Goal: Task Accomplishment & Management: Manage account settings

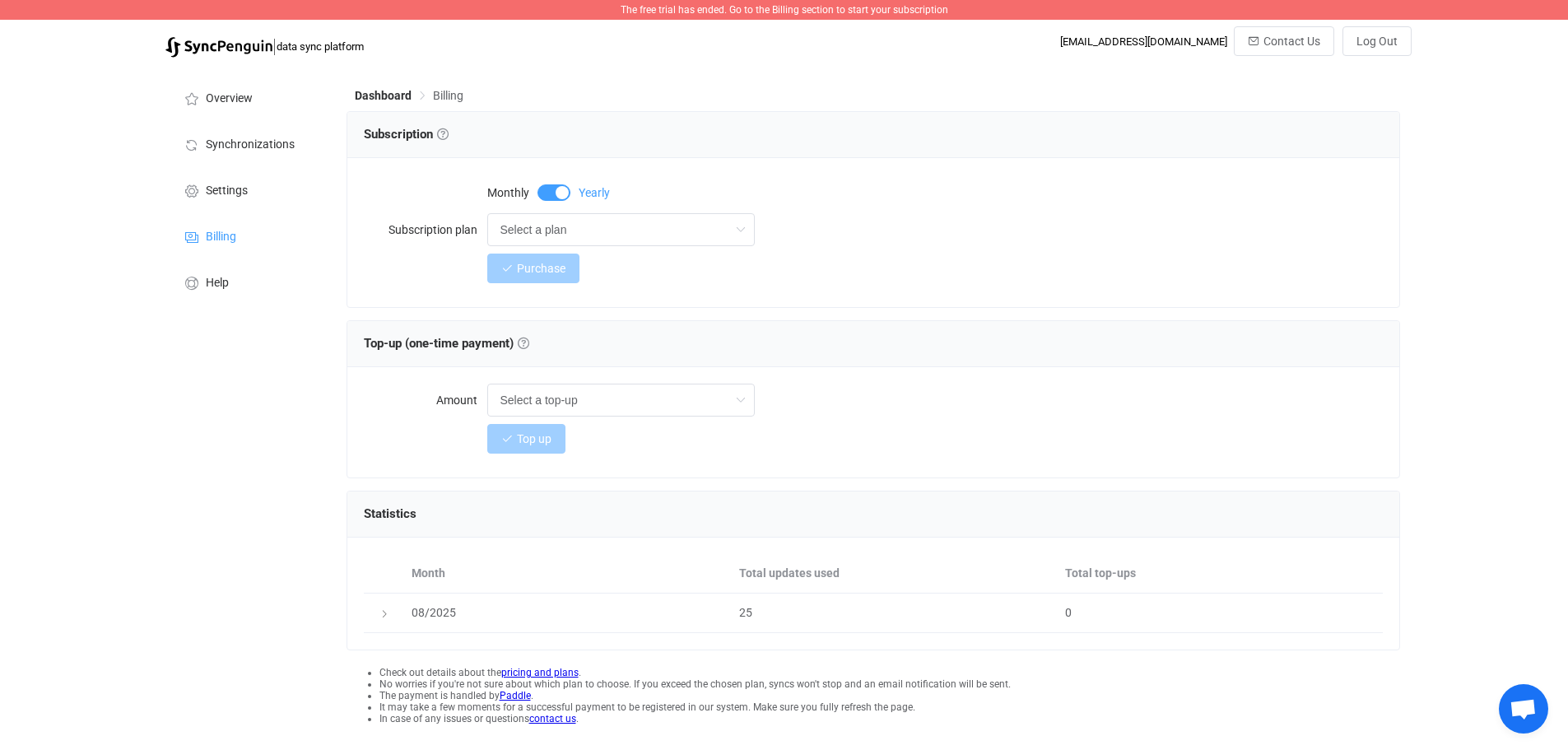
click at [1073, 448] on div "Top up" at bounding box center [935, 439] width 895 height 33
click at [225, 239] on span "Billing" at bounding box center [221, 237] width 30 height 13
click at [224, 186] on span "Settings" at bounding box center [227, 191] width 42 height 13
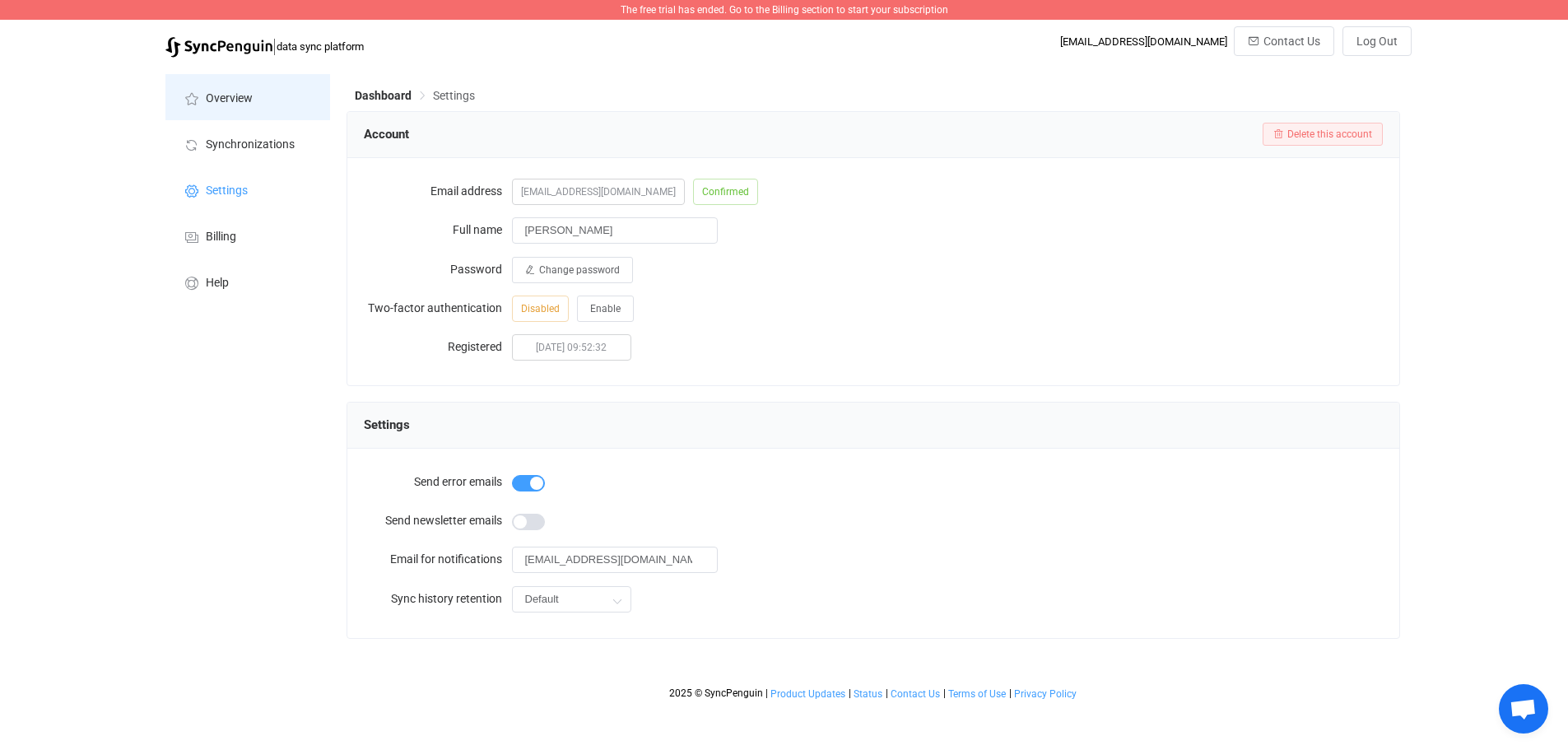
click at [225, 103] on span "Overview" at bounding box center [229, 99] width 47 height 13
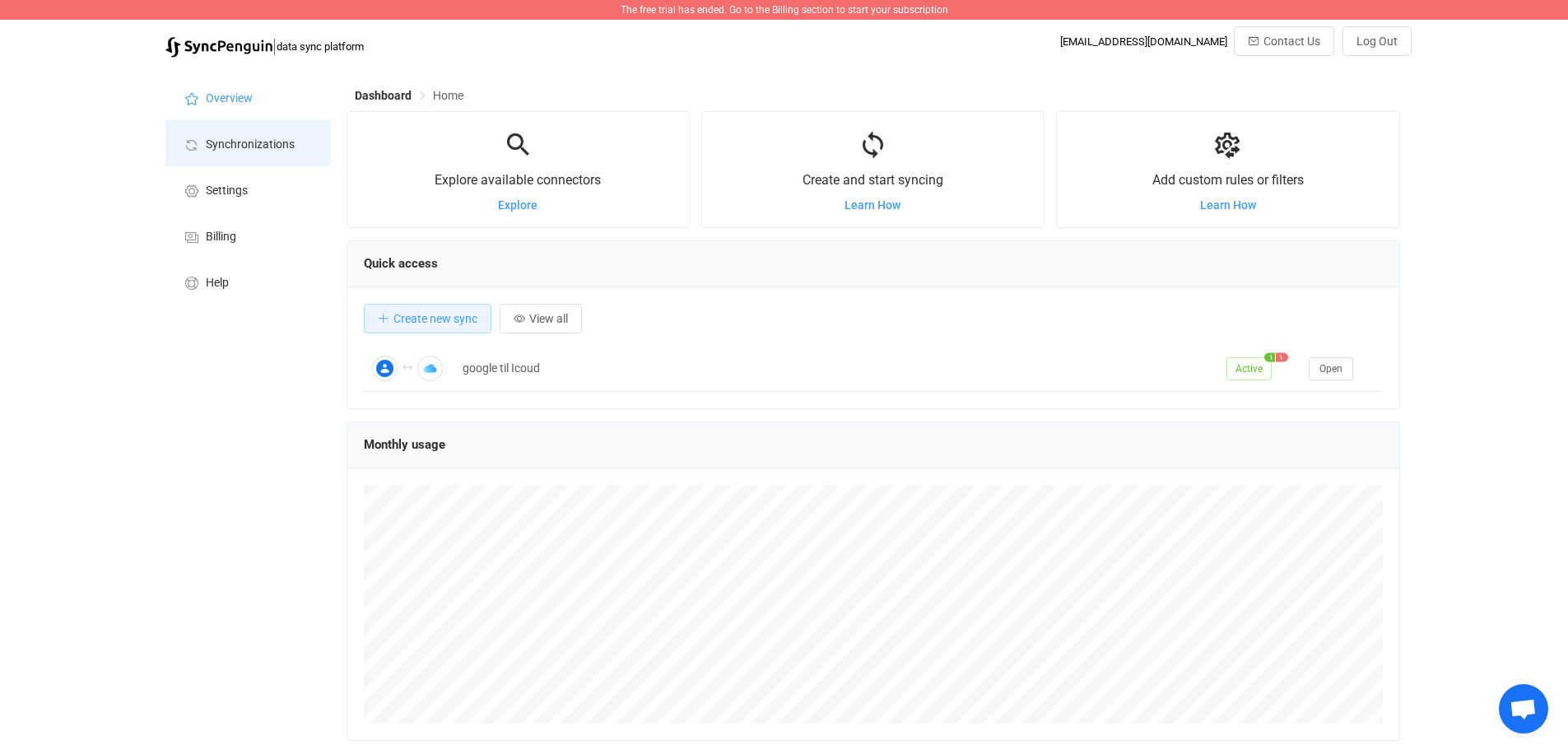
click at [253, 142] on span "Synchronizations" at bounding box center [250, 145] width 89 height 13
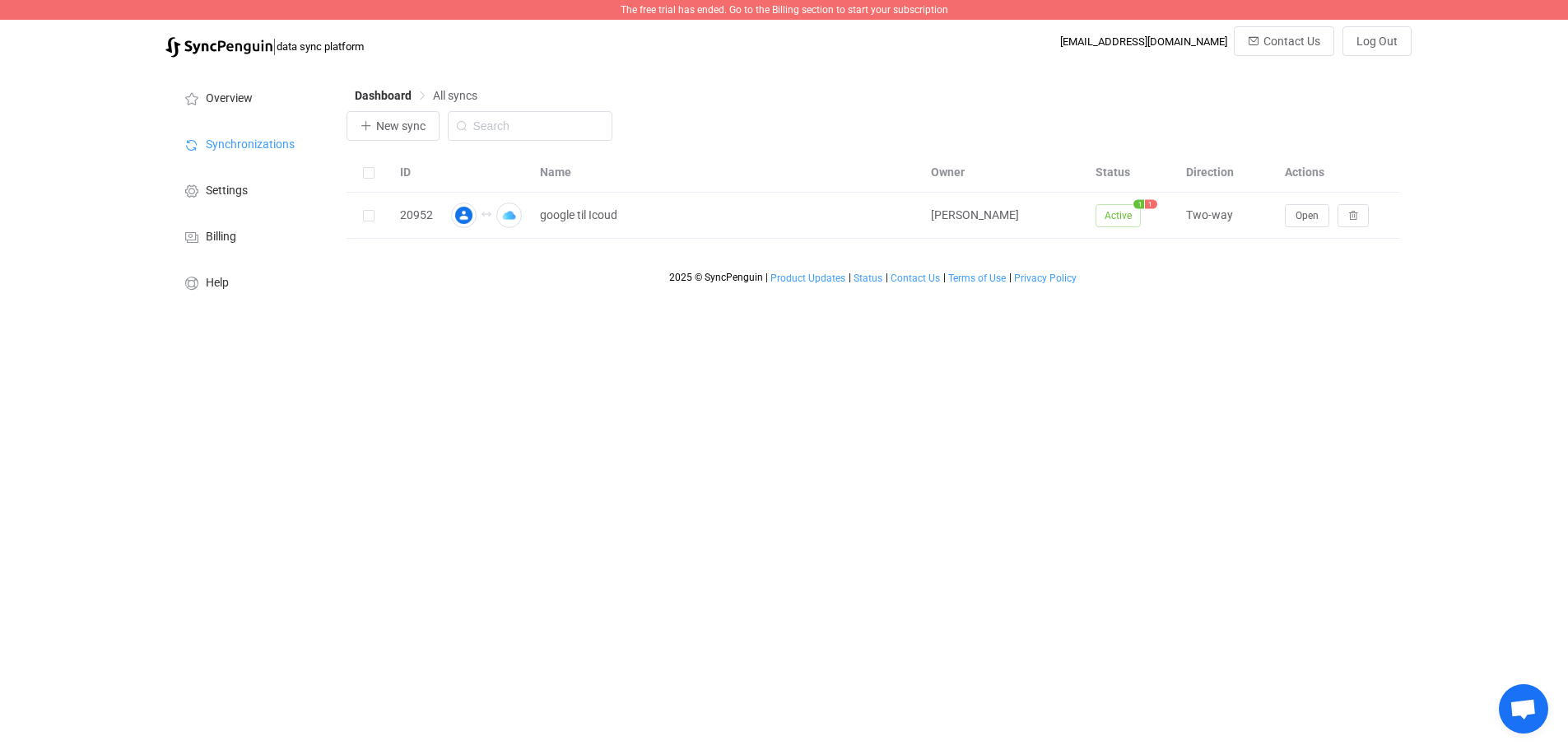
click at [230, 45] on img at bounding box center [219, 47] width 107 height 20
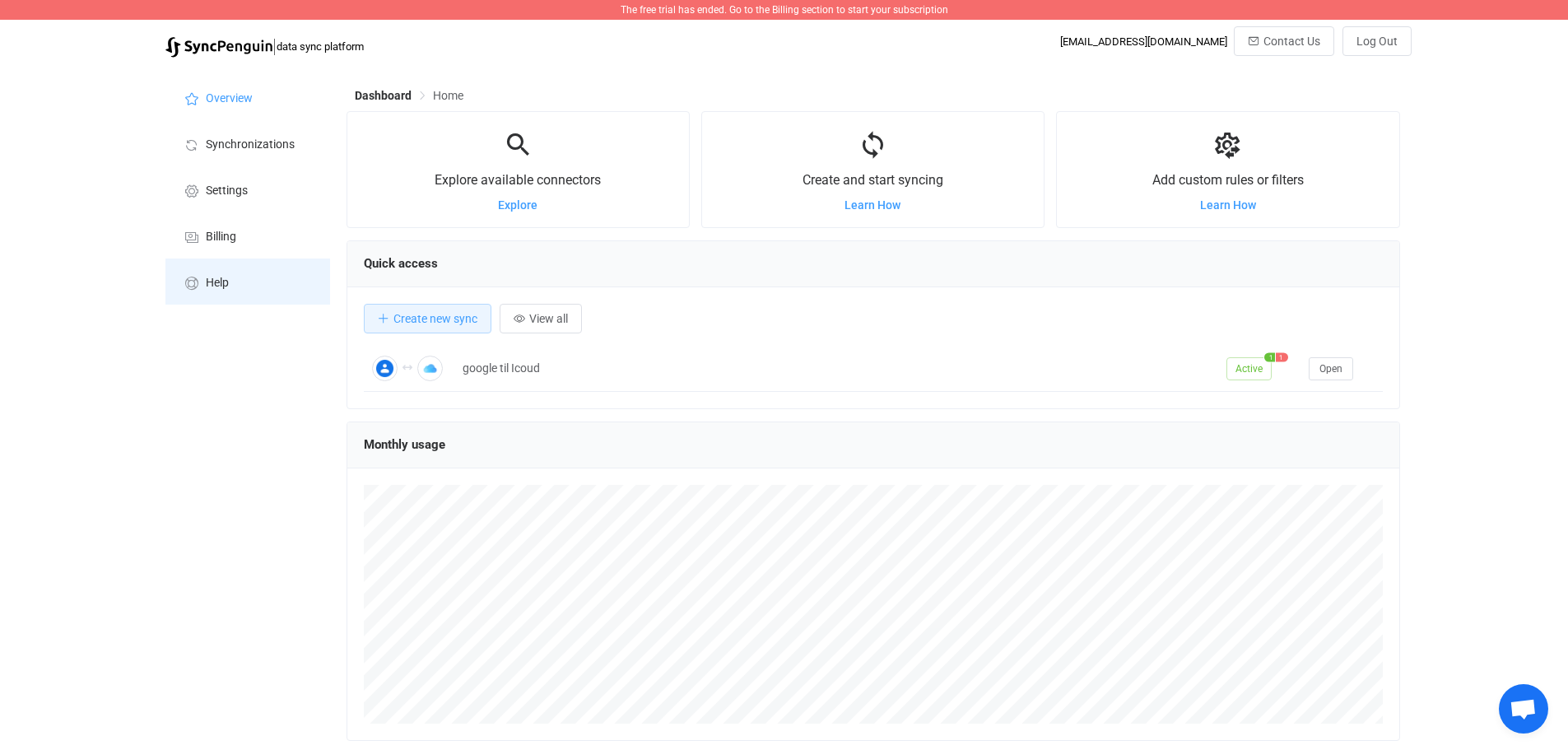
click at [218, 278] on span "Help" at bounding box center [217, 283] width 23 height 13
click at [447, 94] on span "Home" at bounding box center [447, 95] width 30 height 13
click at [392, 96] on span "Dashboard" at bounding box center [383, 95] width 57 height 13
click at [231, 96] on span "Overview" at bounding box center [229, 99] width 47 height 13
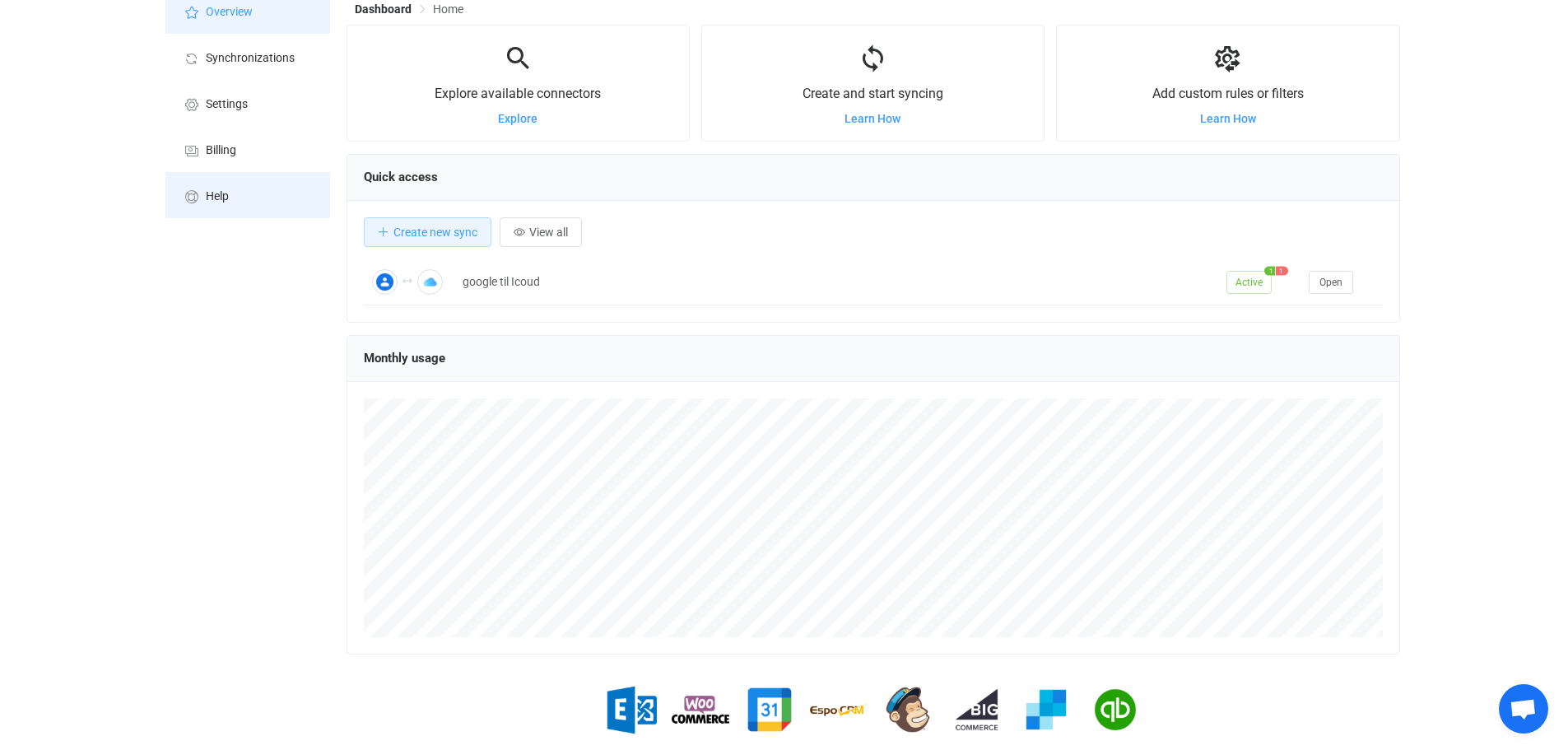
scroll to position [0, 0]
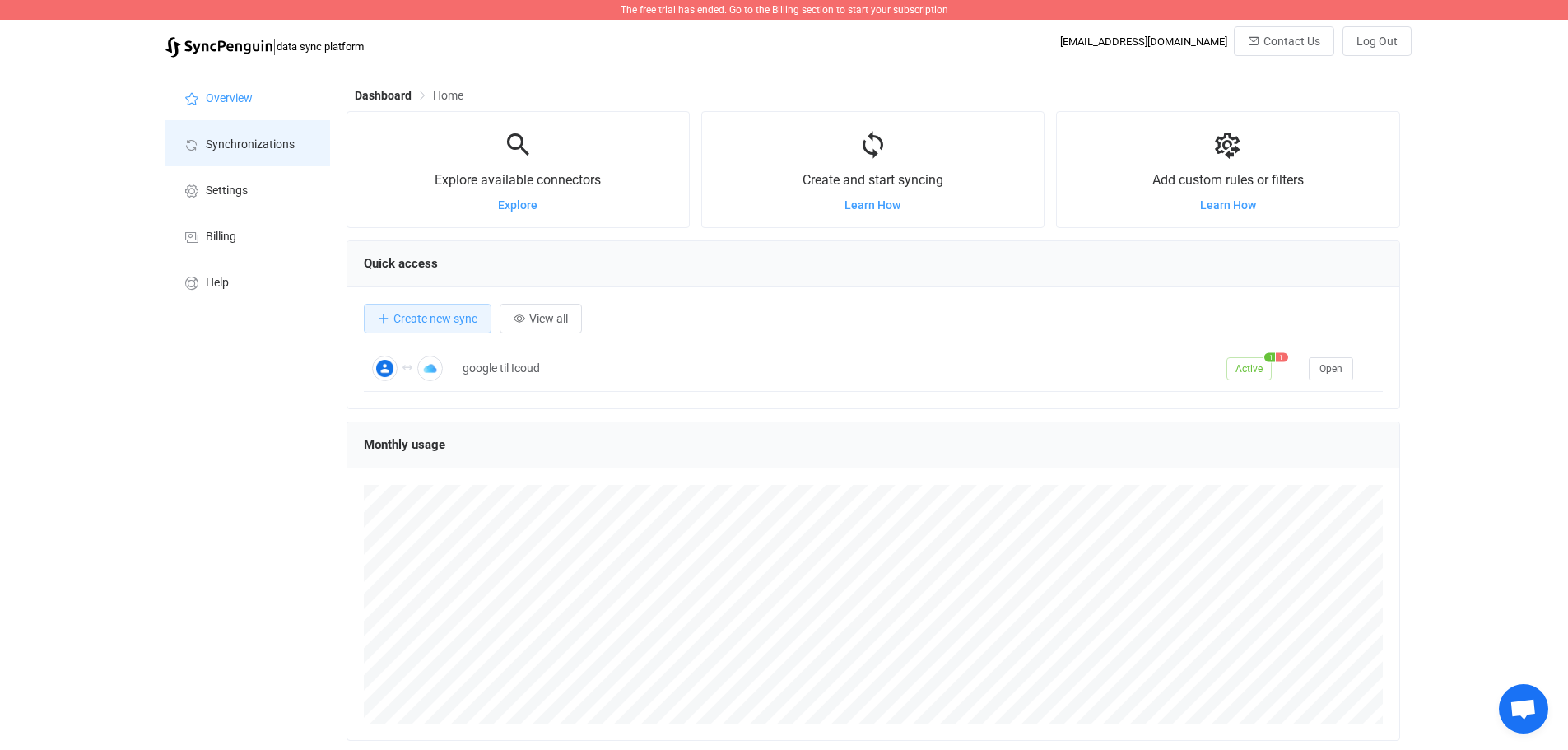
click at [258, 141] on span "Synchronizations" at bounding box center [250, 145] width 89 height 13
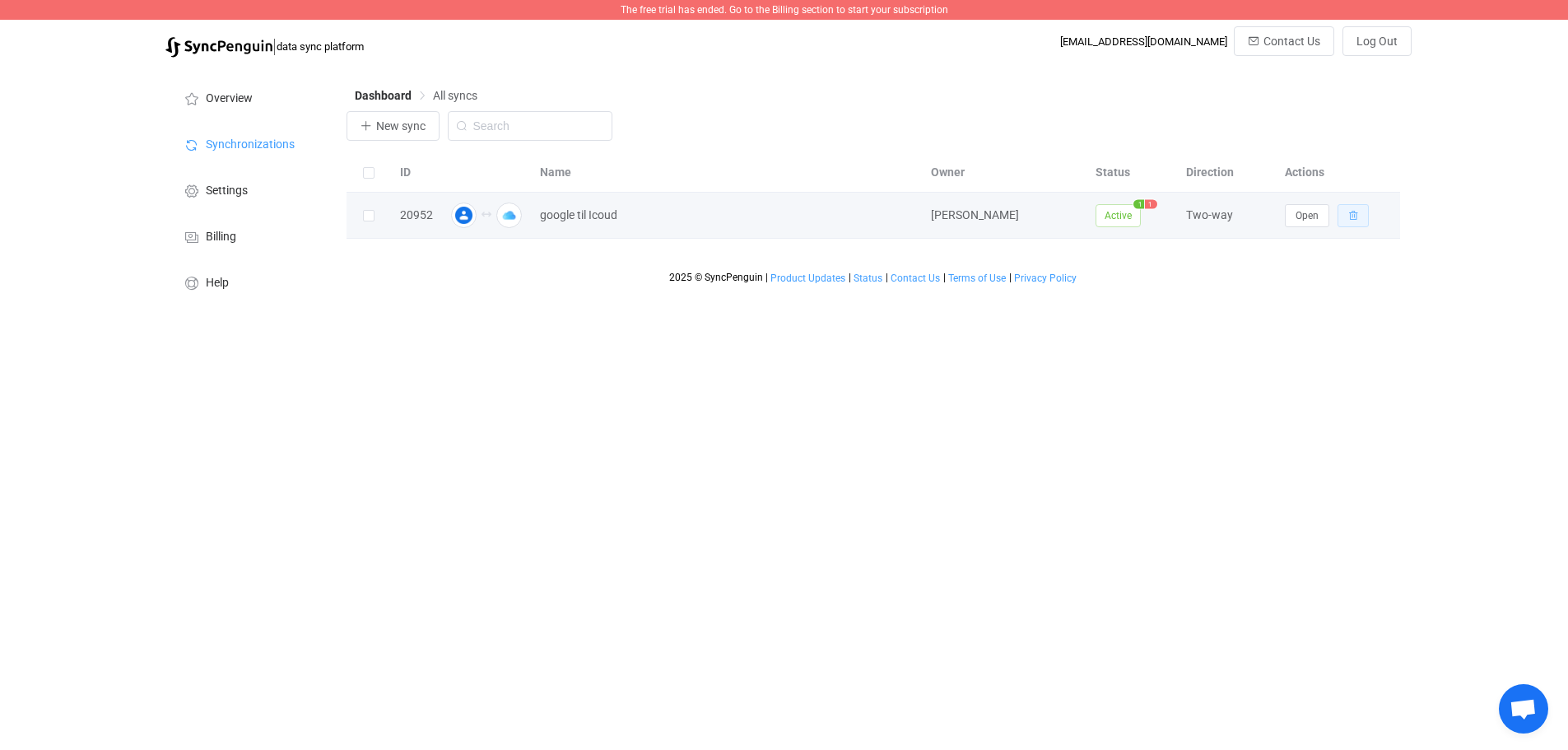
click at [1351, 219] on icon "button" at bounding box center [1353, 215] width 10 height 10
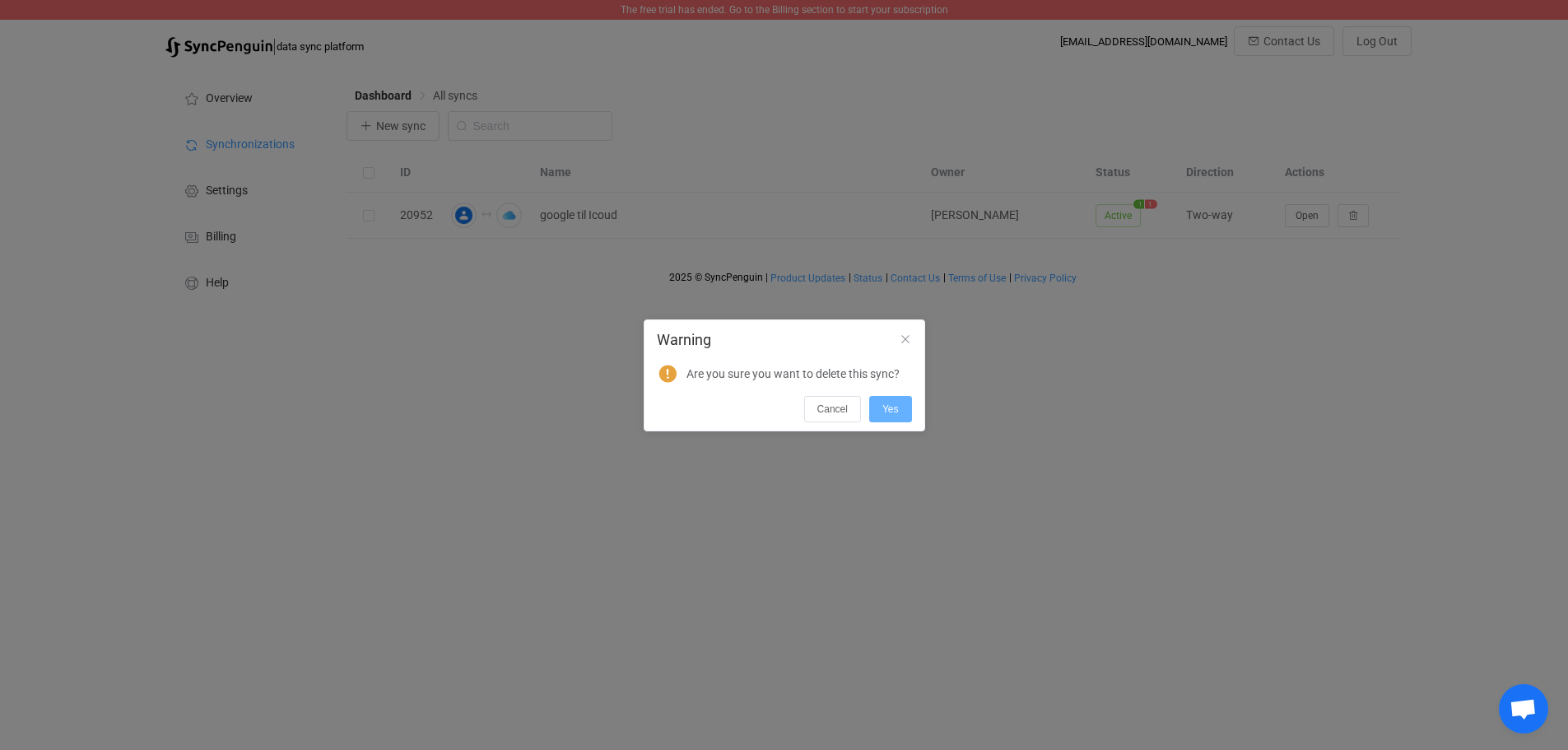
click at [887, 413] on span "Yes" at bounding box center [891, 409] width 16 height 12
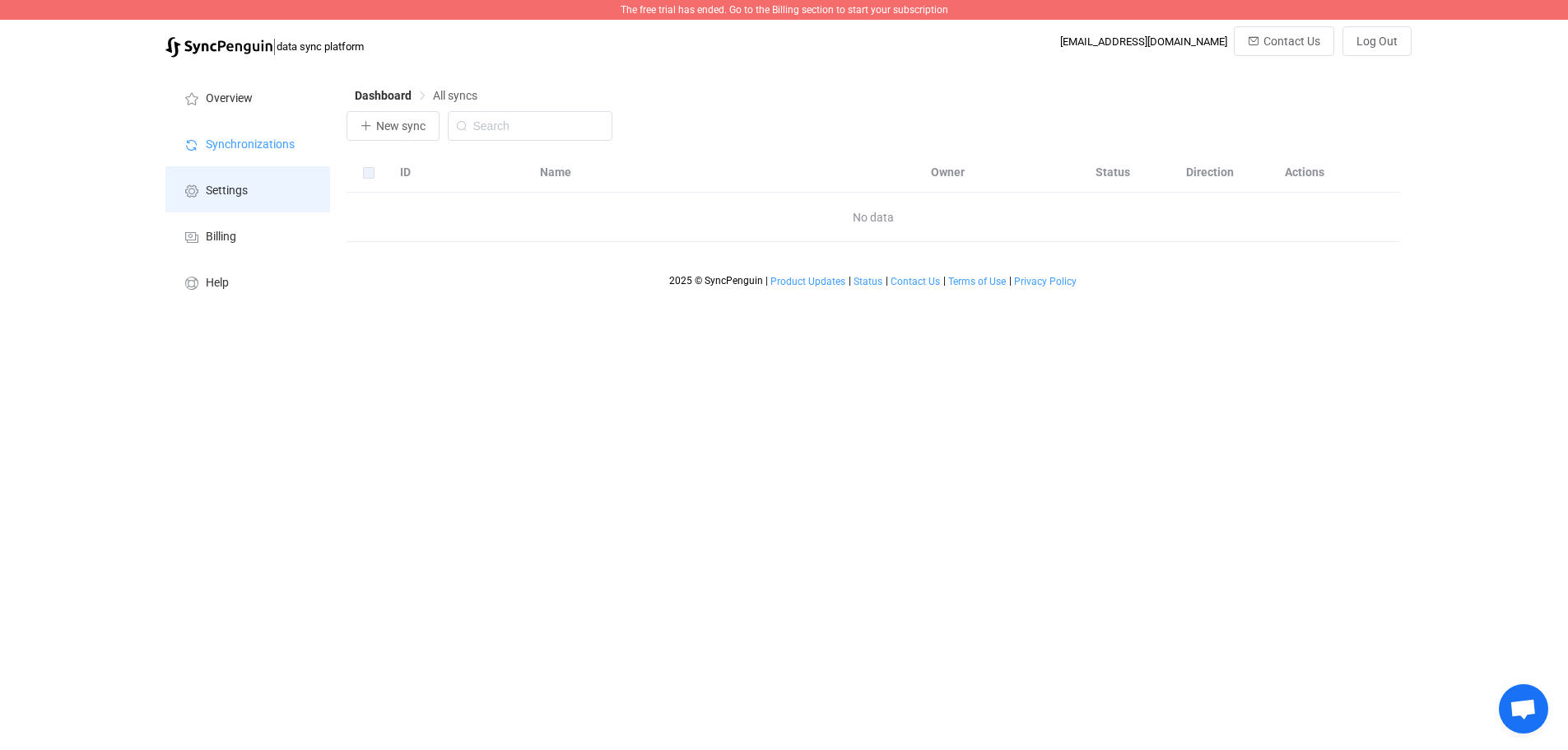
click at [242, 189] on span "Settings" at bounding box center [227, 191] width 42 height 13
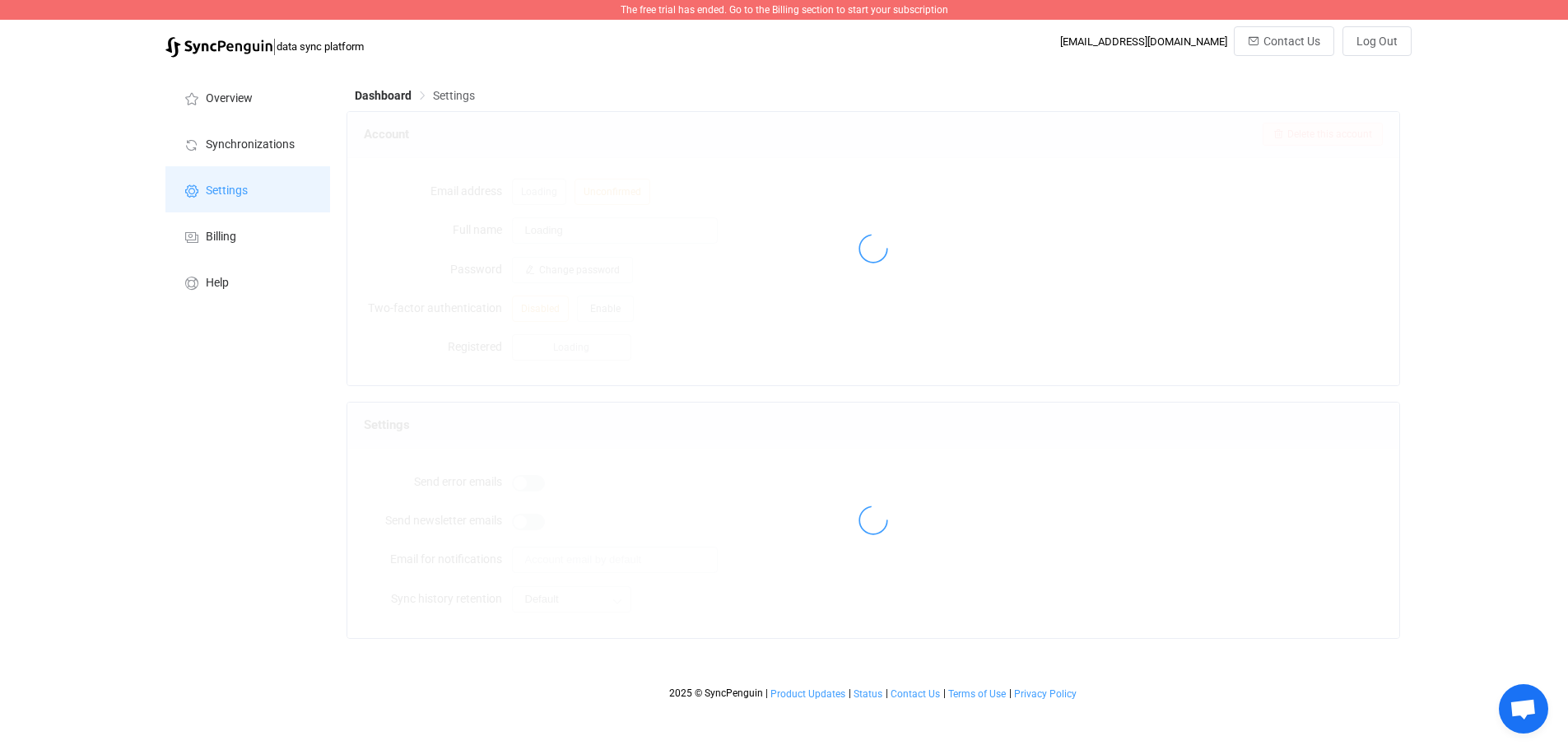
type input "[PERSON_NAME]"
type input "[EMAIL_ADDRESS][DOMAIN_NAME]"
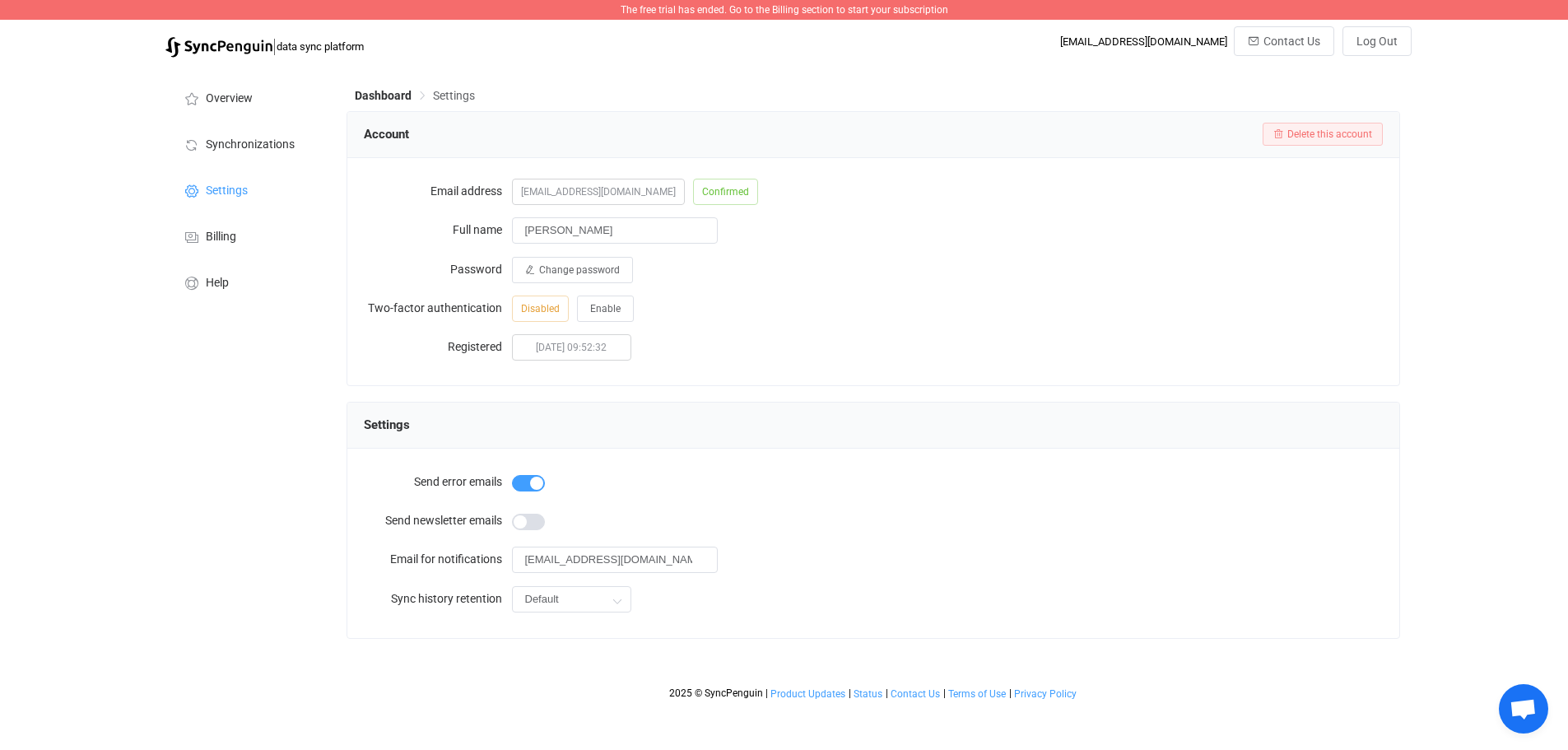
click at [530, 479] on span at bounding box center [529, 483] width 33 height 17
click at [1349, 123] on div "Account Delete this account" at bounding box center [873, 134] width 1019 height 25
click at [1342, 132] on span "Delete this account" at bounding box center [1330, 134] width 85 height 12
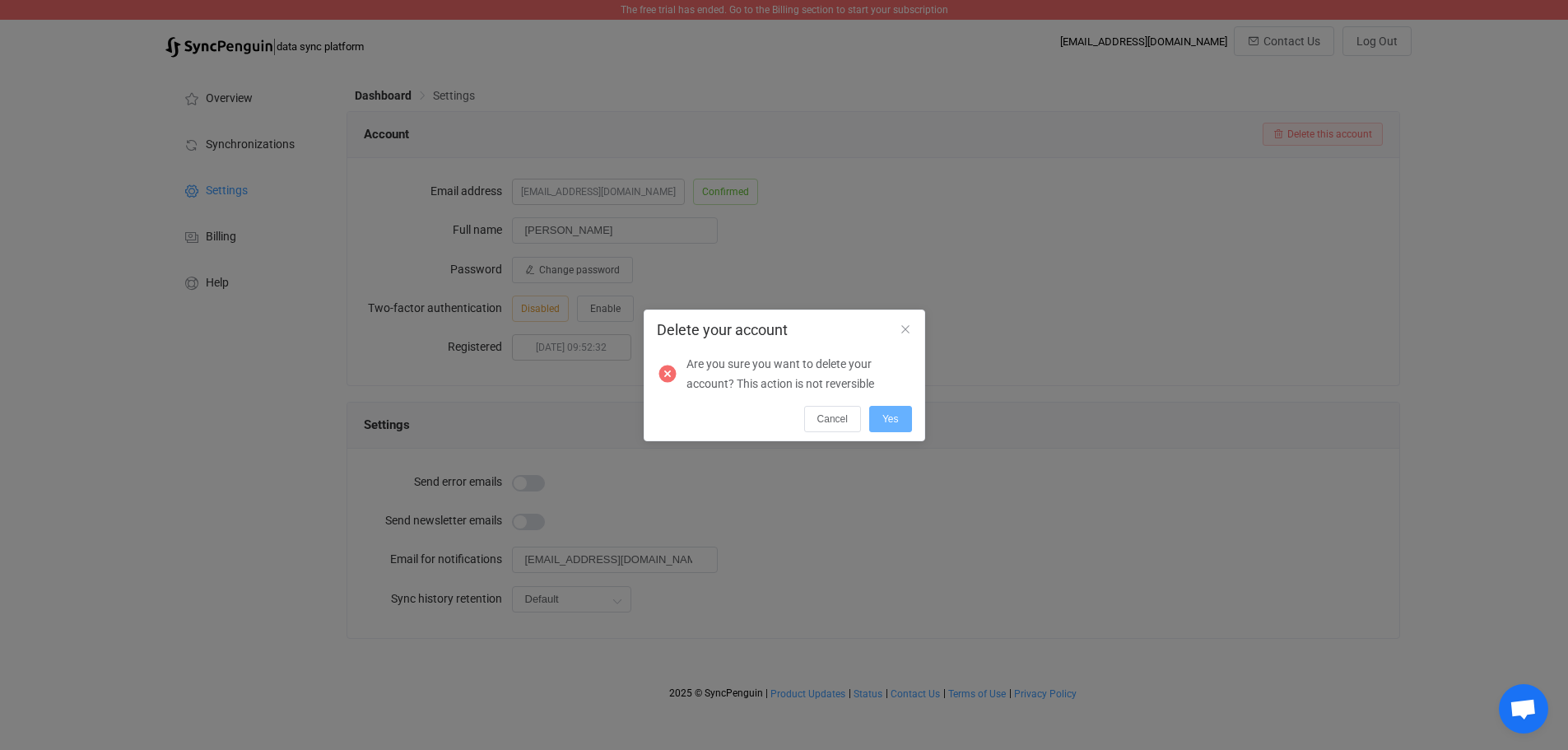
click at [896, 415] on span "Yes" at bounding box center [891, 419] width 16 height 12
